Goal: Information Seeking & Learning: Learn about a topic

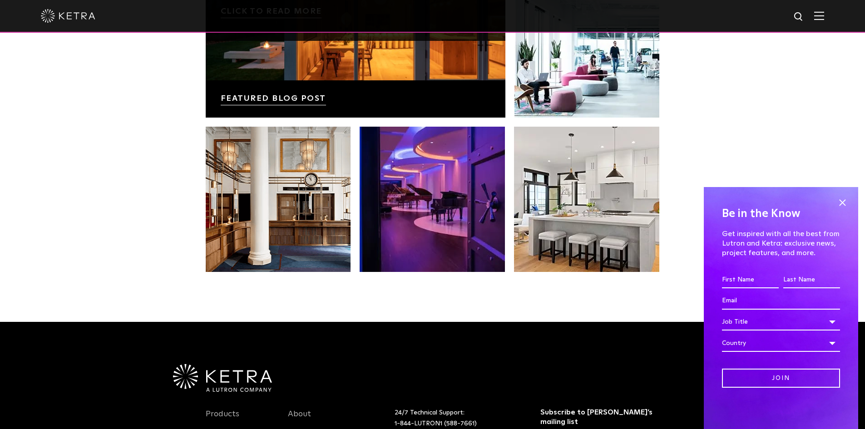
scroll to position [1908, 0]
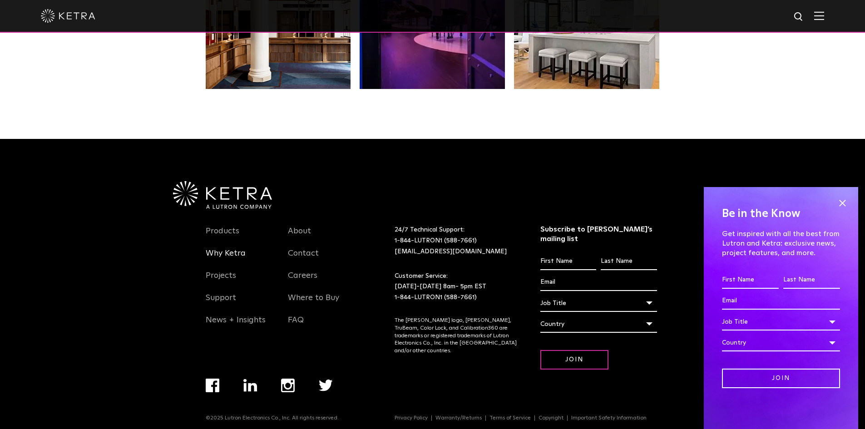
click at [232, 256] on link "Why Ketra" at bounding box center [226, 258] width 40 height 21
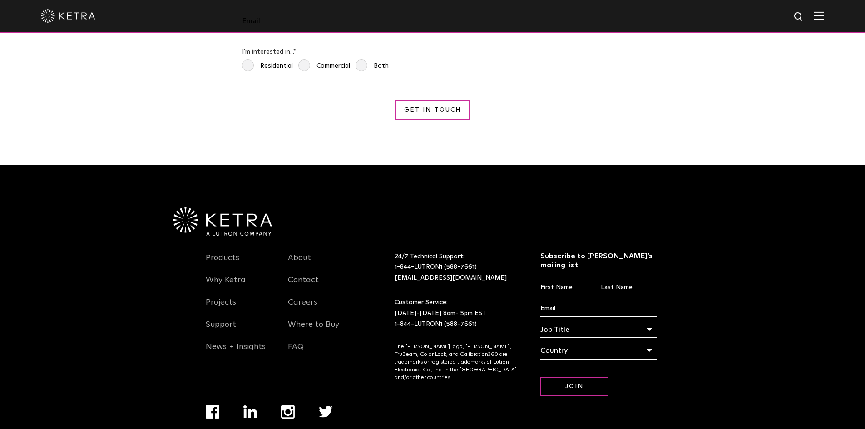
scroll to position [1713, 0]
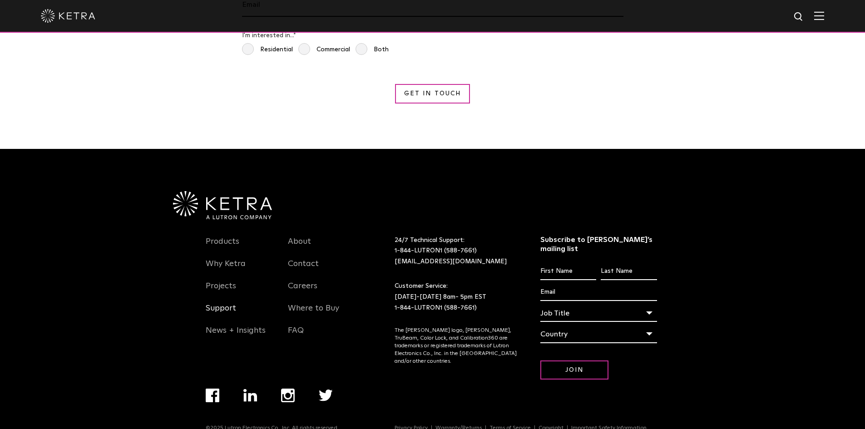
click at [227, 303] on link "Support" at bounding box center [221, 313] width 30 height 21
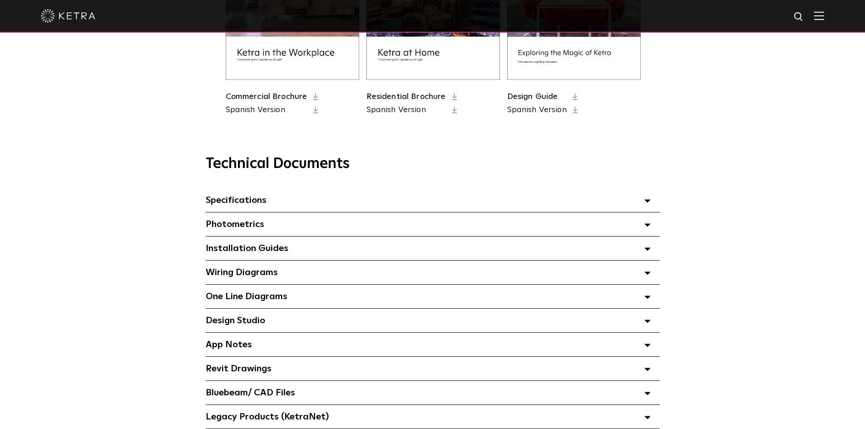
scroll to position [545, 0]
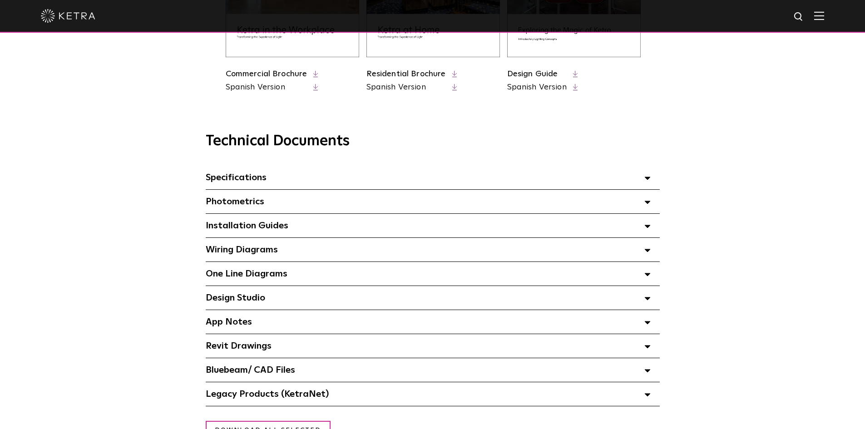
click at [393, 182] on div "Specifications Select checkboxes to use the bulk download option below" at bounding box center [433, 178] width 454 height 24
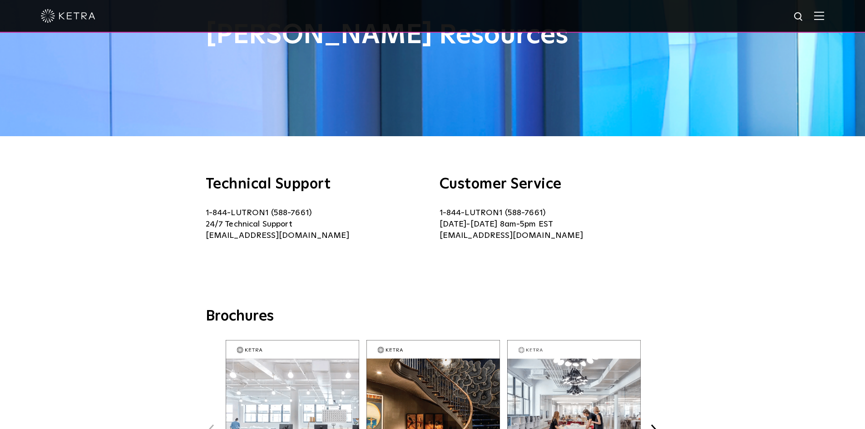
scroll to position [0, 0]
